Goal: Communication & Community: Connect with others

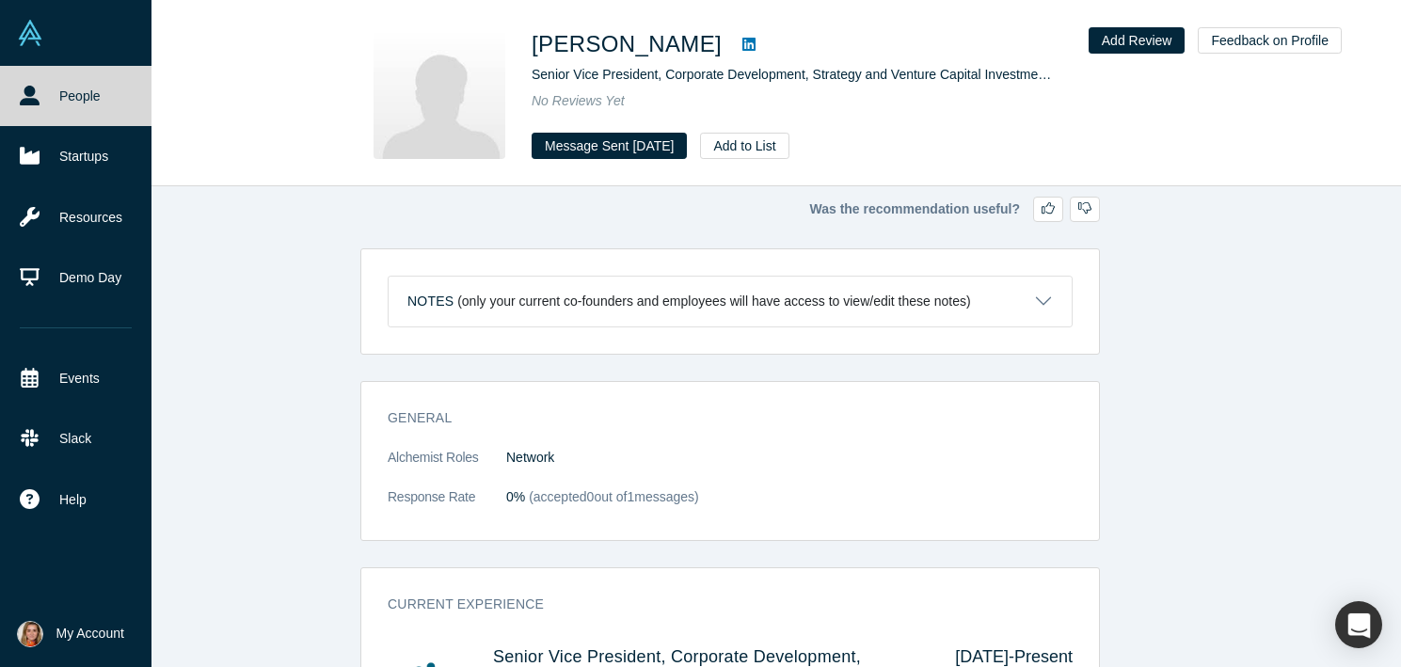
click at [30, 103] on icon at bounding box center [30, 96] width 20 height 20
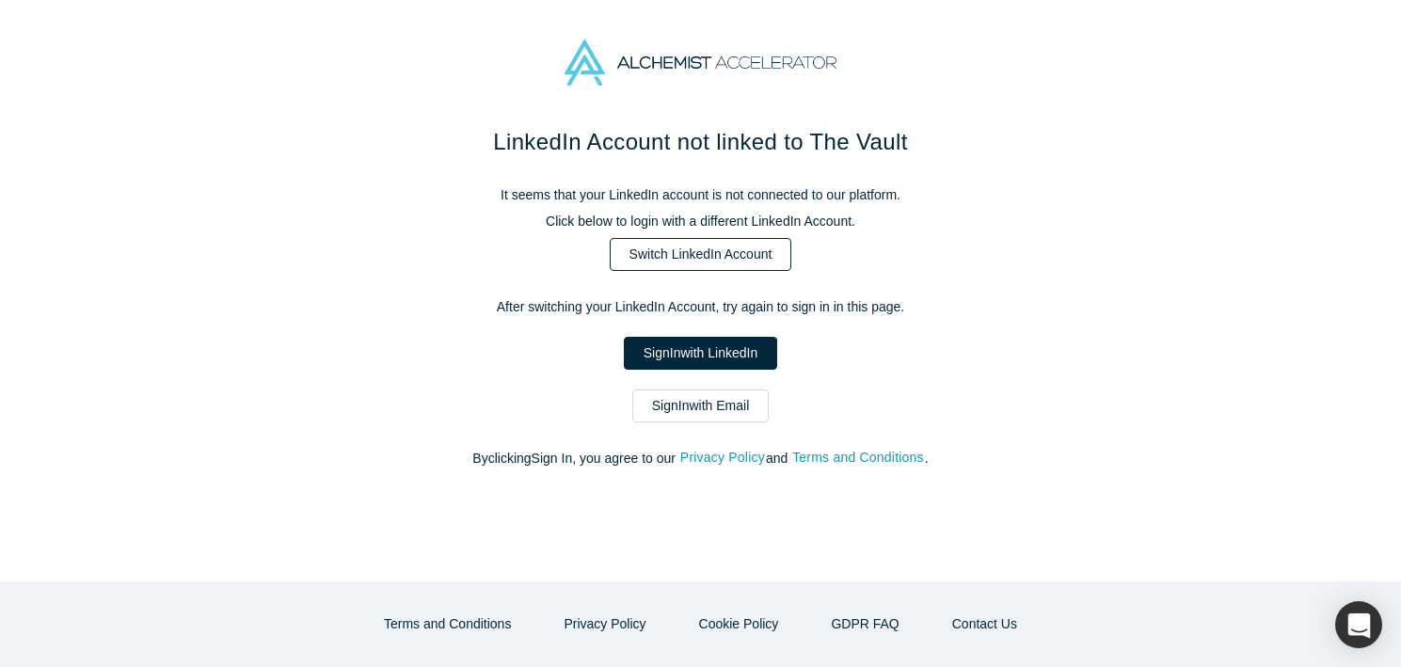
click at [688, 263] on link "Switch LinkedIn Account" at bounding box center [701, 254] width 183 height 33
click at [740, 361] on link "Sign In with LinkedIn" at bounding box center [700, 353] width 153 height 33
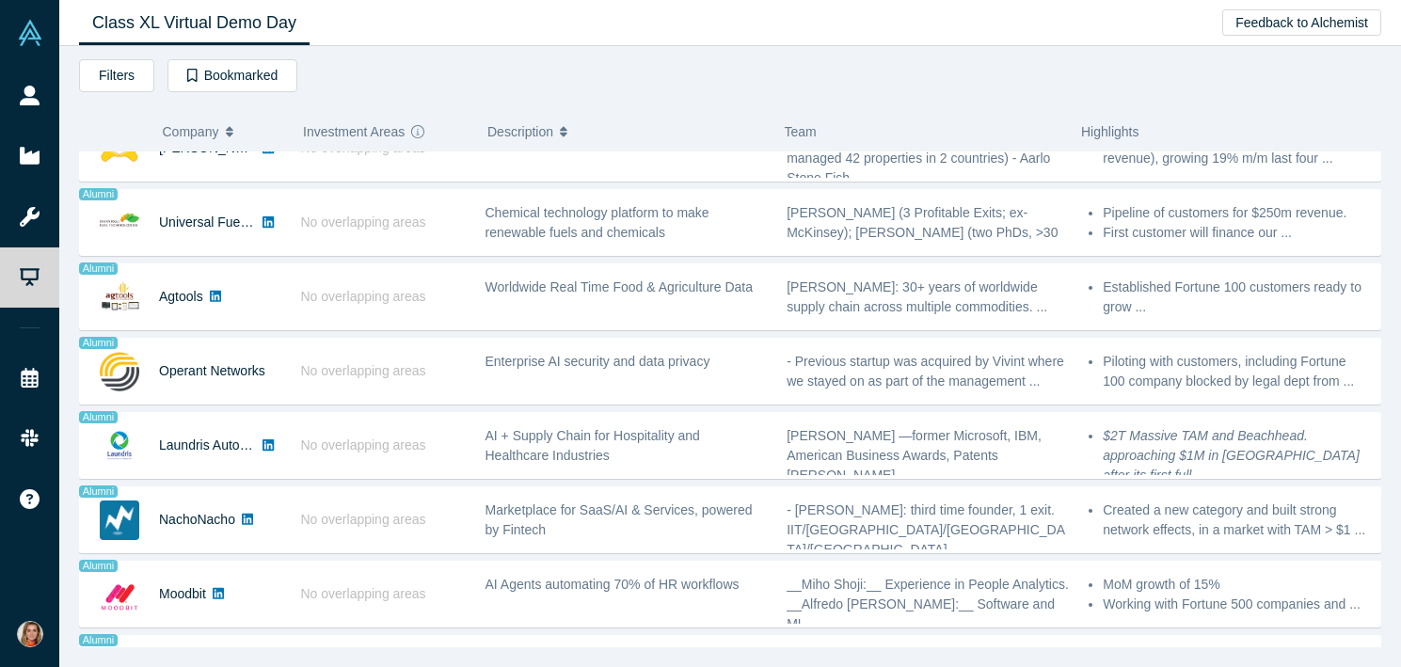
scroll to position [552, 0]
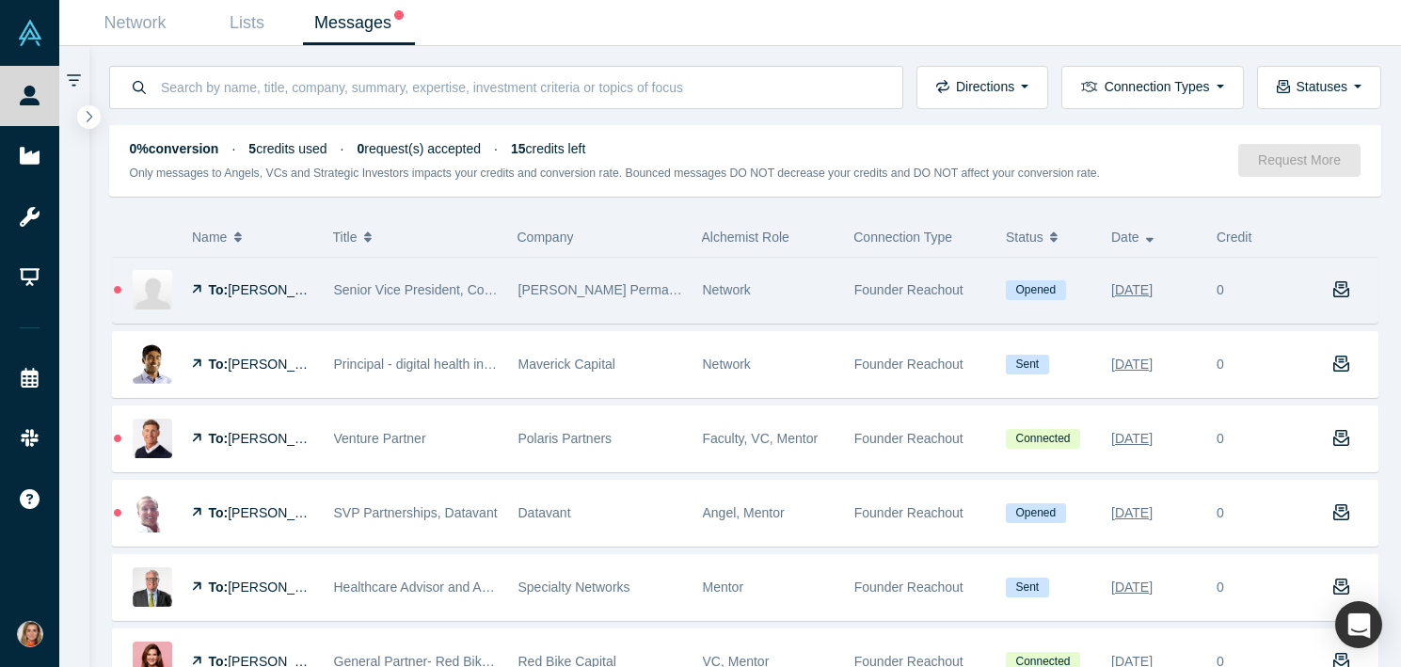
click at [278, 286] on span "Chris Grant" at bounding box center [282, 289] width 108 height 15
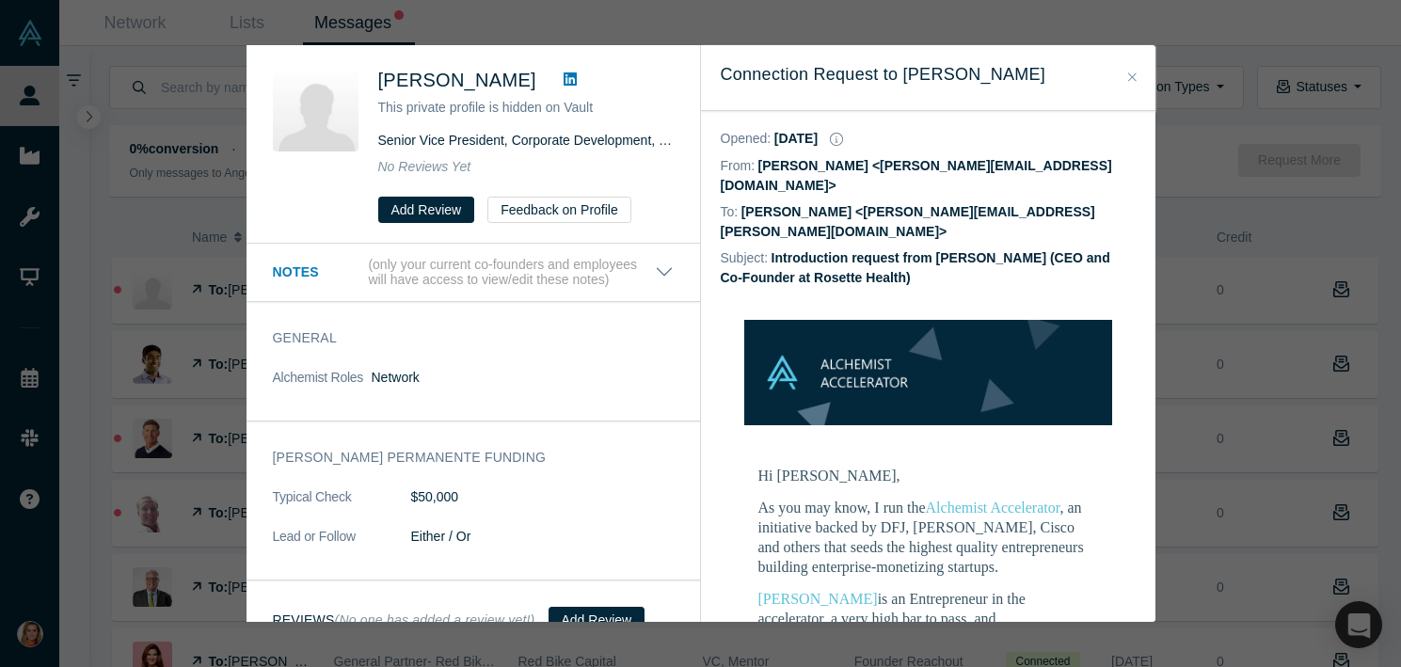
click at [1125, 77] on button "Close" at bounding box center [1132, 78] width 20 height 22
